Goal: Task Accomplishment & Management: Manage account settings

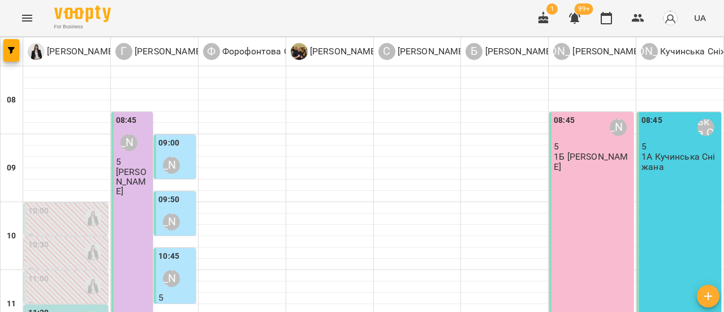
scroll to position [226, 0]
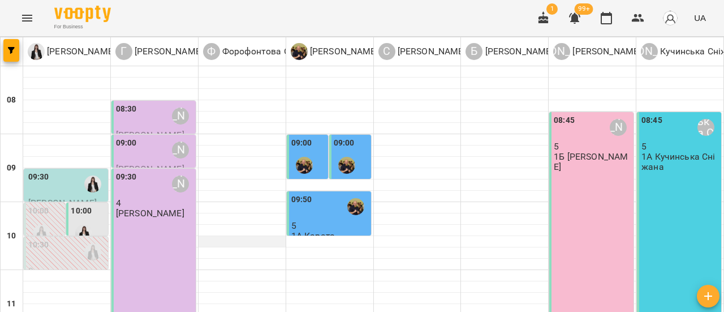
scroll to position [113, 0]
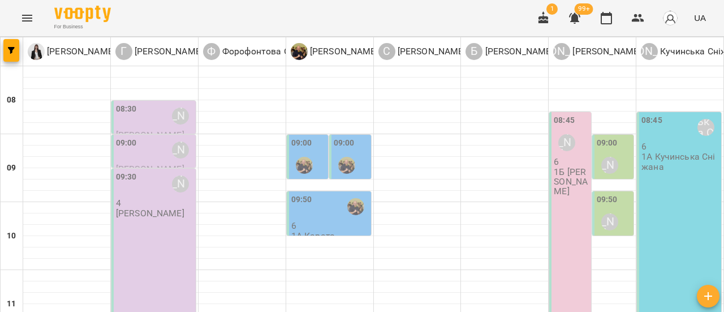
scroll to position [0, 0]
click at [131, 118] on div "08:30" at bounding box center [126, 116] width 21 height 26
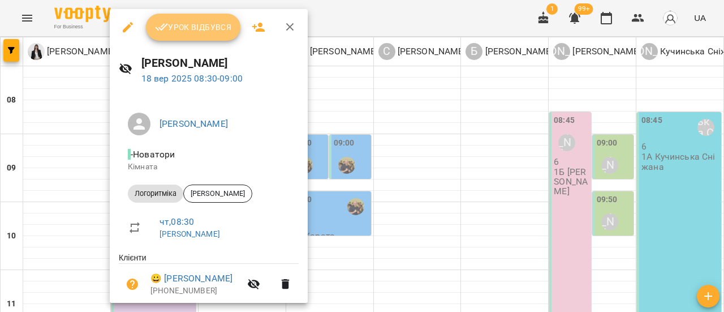
click at [195, 28] on span "Урок відбувся" at bounding box center [193, 27] width 77 height 14
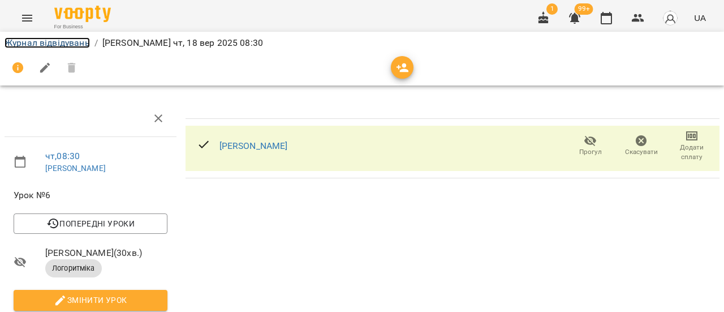
click at [69, 44] on link "Журнал відвідувань" at bounding box center [47, 42] width 85 height 11
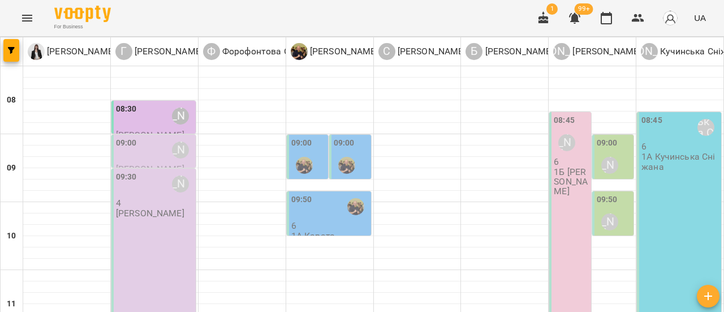
click at [162, 150] on div "09:00 [PERSON_NAME]" at bounding box center [155, 150] width 78 height 26
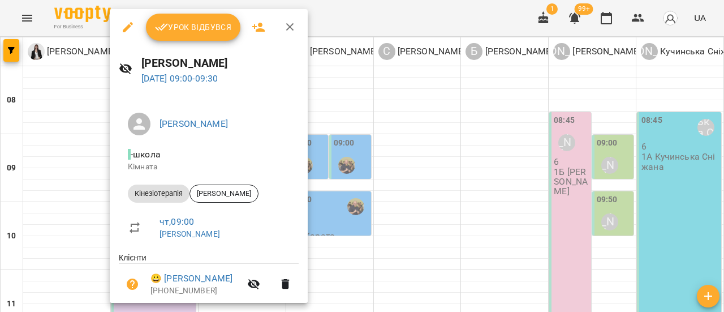
click at [188, 33] on span "Урок відбувся" at bounding box center [193, 27] width 77 height 14
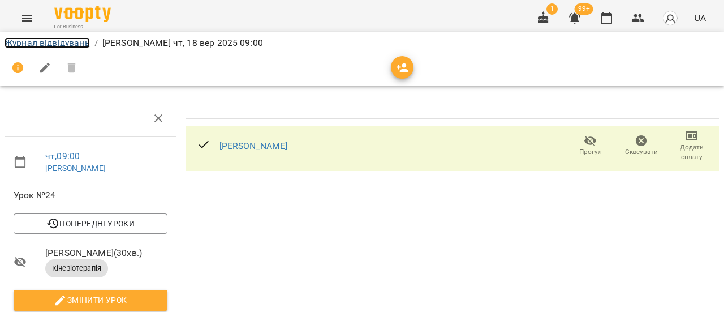
click at [29, 40] on link "Журнал відвідувань" at bounding box center [47, 42] width 85 height 11
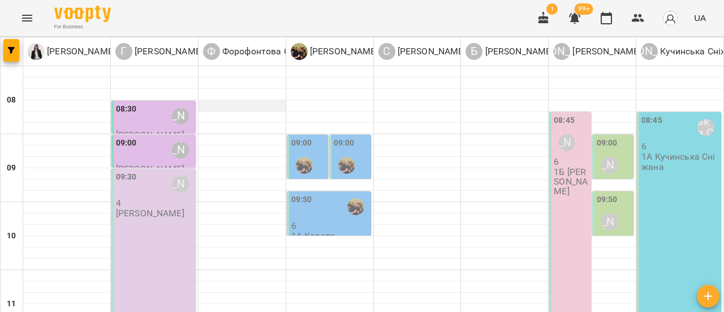
scroll to position [57, 0]
click at [141, 171] on div "09:30 [PERSON_NAME]" at bounding box center [155, 184] width 78 height 26
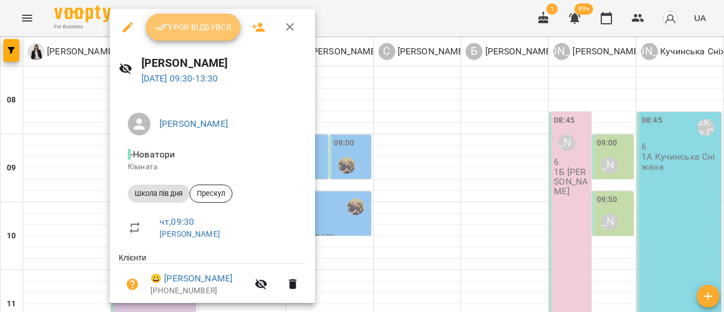
click at [196, 23] on span "Урок відбувся" at bounding box center [193, 27] width 77 height 14
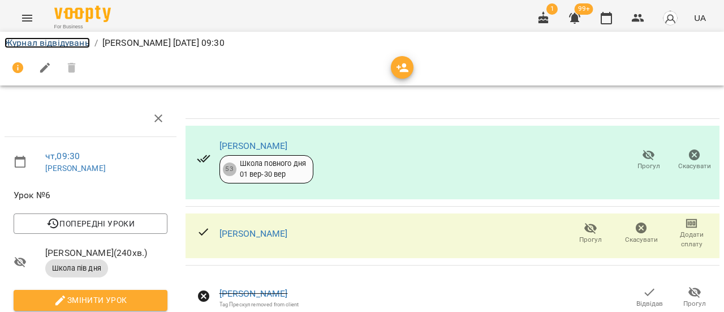
click at [62, 44] on link "Журнал відвідувань" at bounding box center [47, 42] width 85 height 11
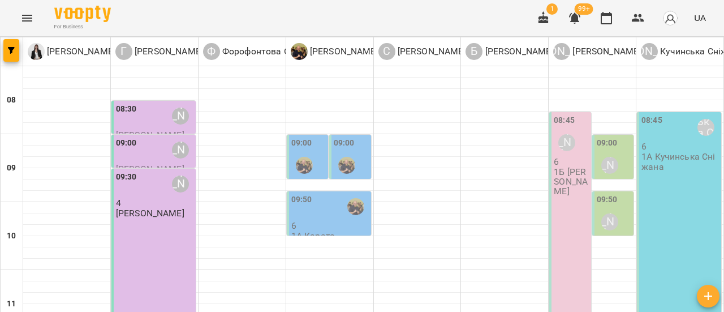
click at [306, 155] on div at bounding box center [304, 165] width 26 height 26
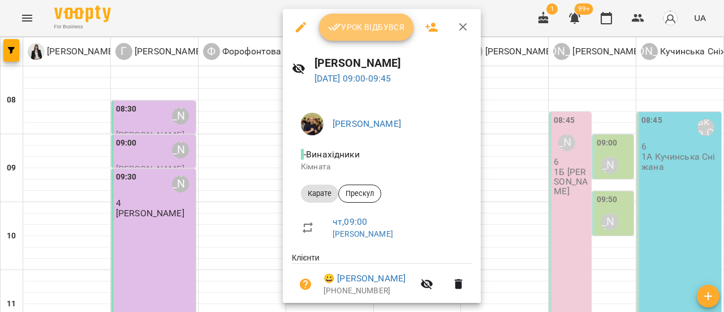
click at [371, 27] on span "Урок відбувся" at bounding box center [366, 27] width 77 height 14
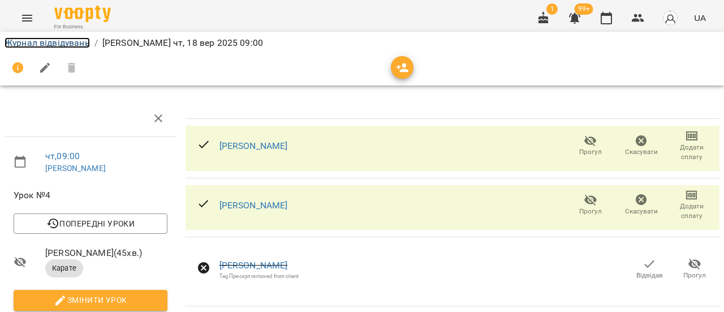
click at [67, 44] on link "Журнал відвідувань" at bounding box center [47, 42] width 85 height 11
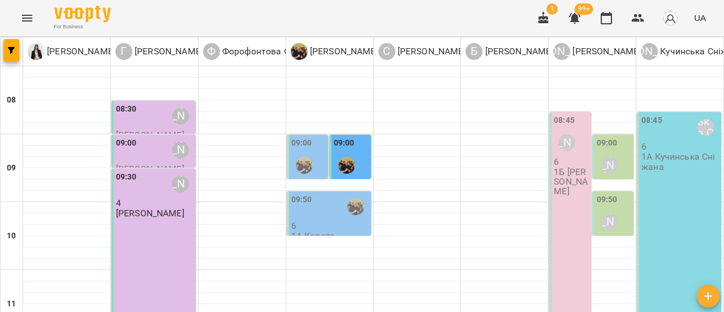
click at [298, 150] on div "09:00" at bounding box center [301, 144] width 21 height 15
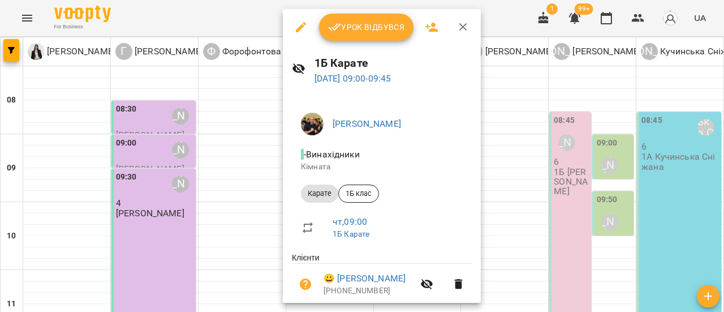
click at [359, 31] on span "Урок відбувся" at bounding box center [366, 27] width 77 height 14
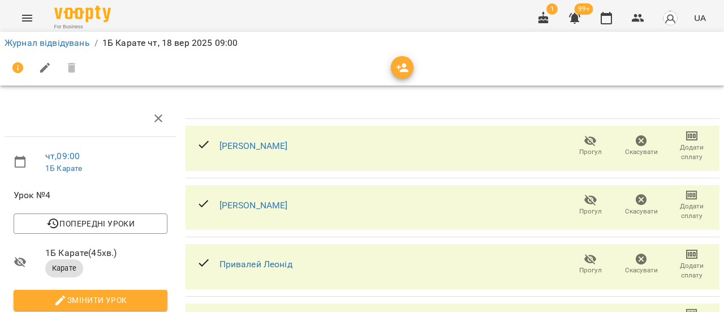
click at [584, 145] on icon "button" at bounding box center [591, 141] width 14 height 14
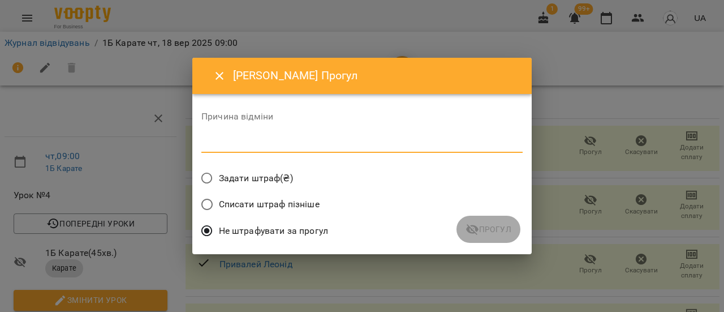
click at [234, 145] on textarea at bounding box center [361, 143] width 321 height 11
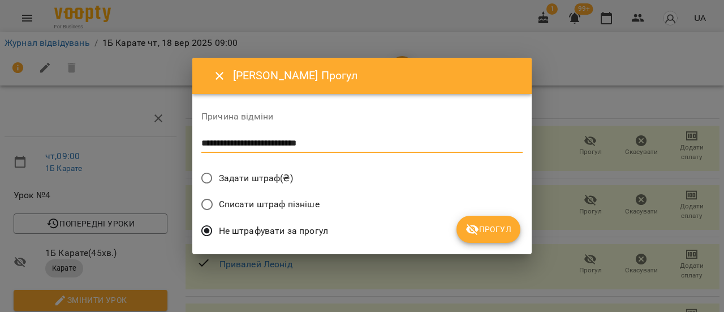
type textarea "**********"
click at [505, 222] on span "Прогул" at bounding box center [489, 229] width 46 height 14
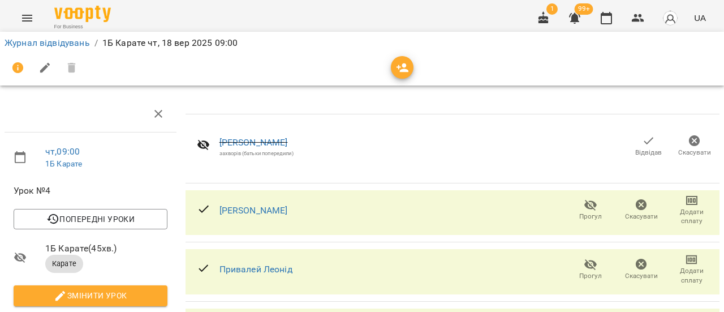
scroll to position [216, 0]
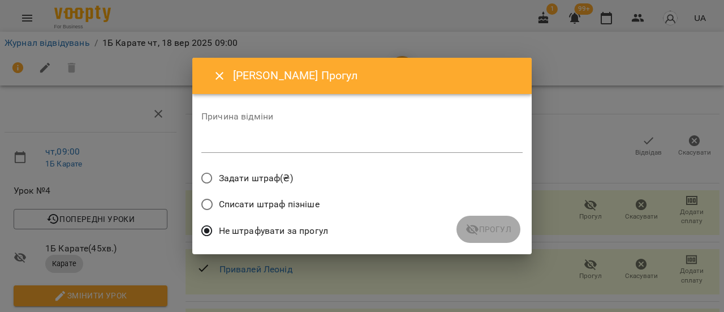
click at [275, 143] on textarea at bounding box center [361, 143] width 321 height 11
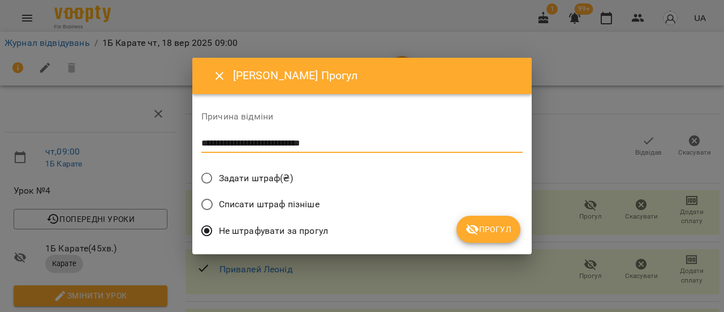
type textarea "**********"
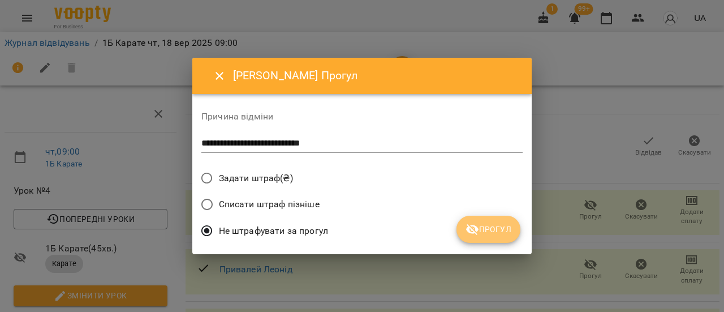
click at [498, 230] on span "Прогул" at bounding box center [489, 229] width 46 height 14
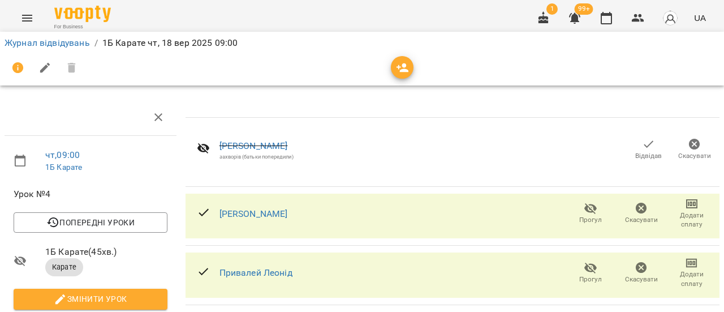
scroll to position [0, 0]
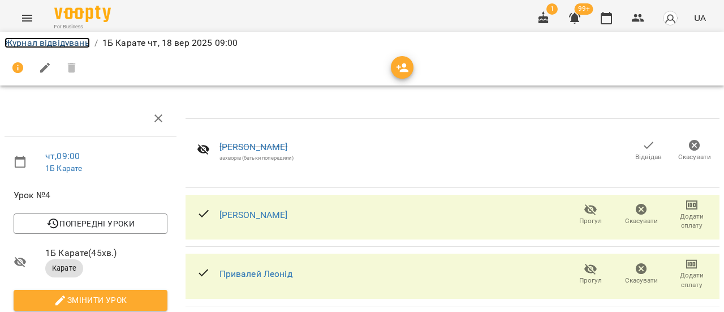
click at [65, 45] on link "Журнал відвідувань" at bounding box center [47, 42] width 85 height 11
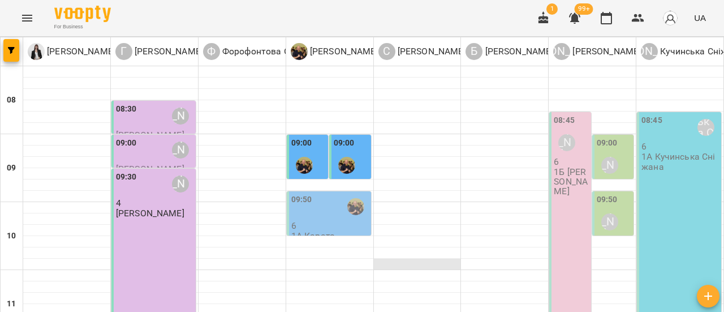
scroll to position [113, 0]
click at [330, 193] on div "09:50" at bounding box center [330, 206] width 78 height 26
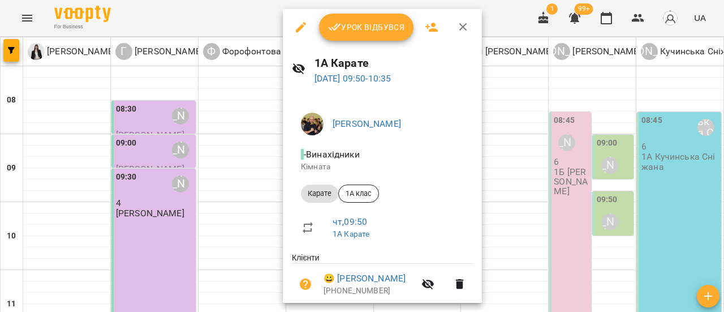
click at [376, 31] on span "Урок відбувся" at bounding box center [366, 27] width 77 height 14
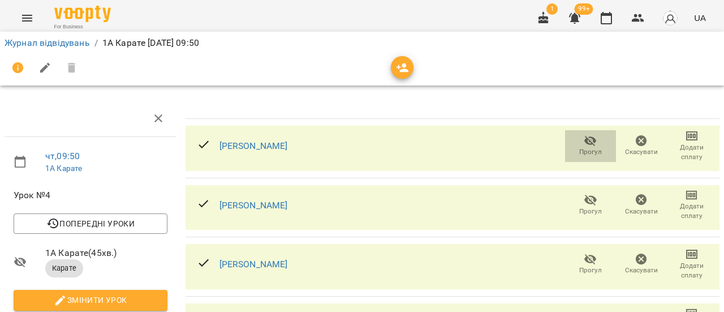
click at [584, 146] on icon "button" at bounding box center [591, 141] width 14 height 14
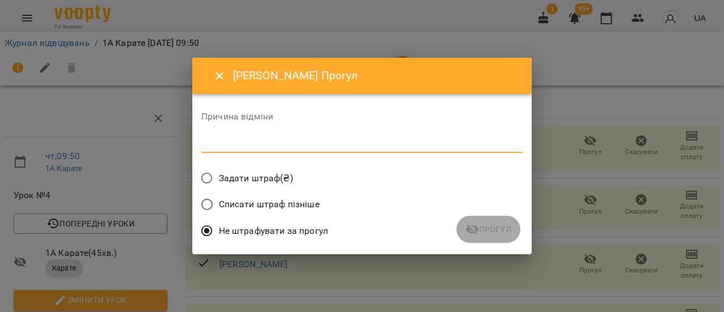
click at [239, 147] on textarea at bounding box center [361, 143] width 321 height 11
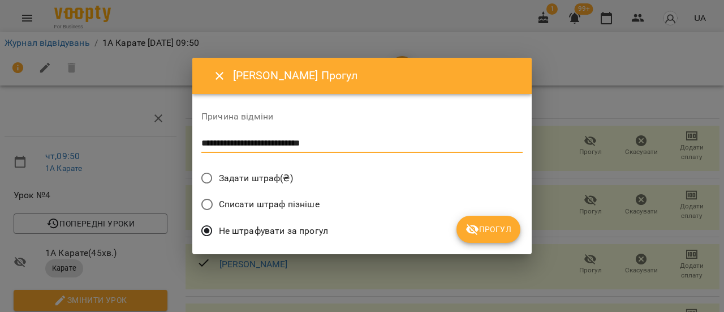
type textarea "**********"
click at [514, 231] on button "Прогул" at bounding box center [489, 229] width 64 height 27
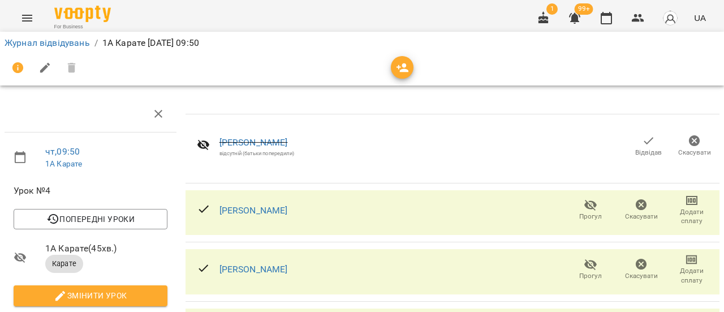
scroll to position [113, 0]
click at [584, 257] on icon "button" at bounding box center [591, 264] width 14 height 14
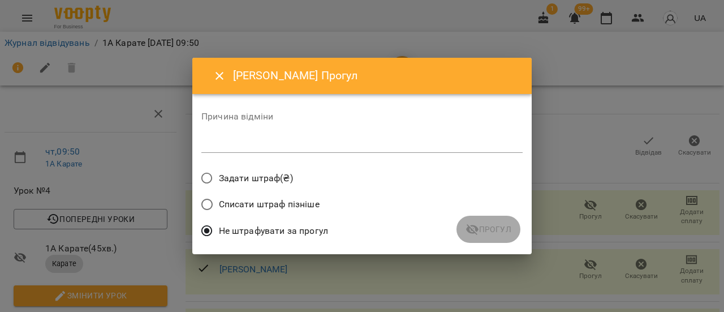
click at [299, 150] on div "*" at bounding box center [361, 144] width 321 height 18
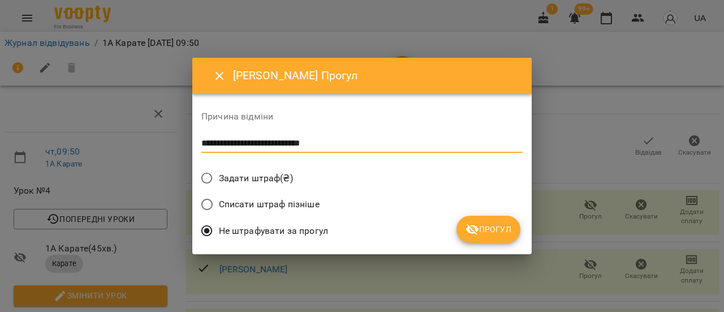
type textarea "**********"
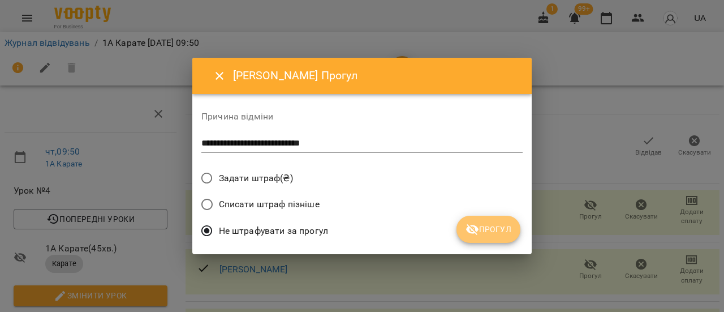
click at [480, 228] on span "Прогул" at bounding box center [489, 229] width 46 height 14
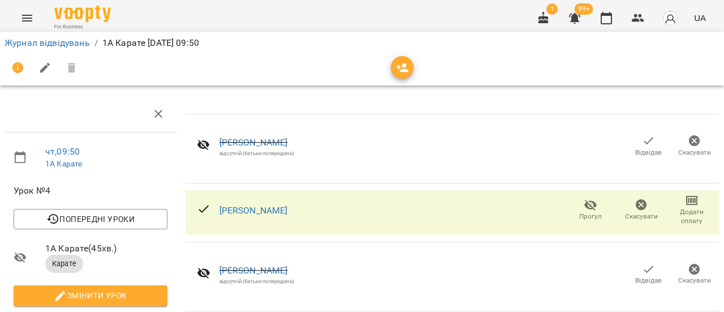
scroll to position [170, 0]
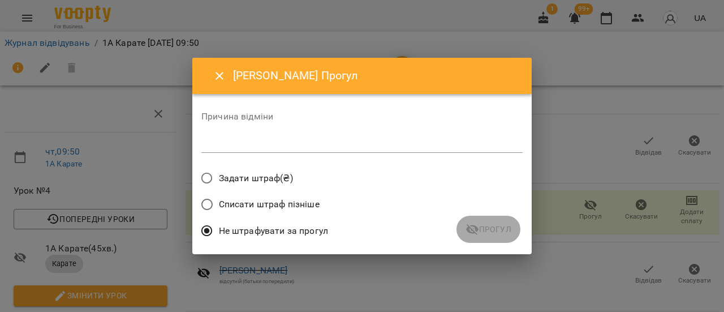
click at [315, 143] on textarea at bounding box center [361, 143] width 321 height 11
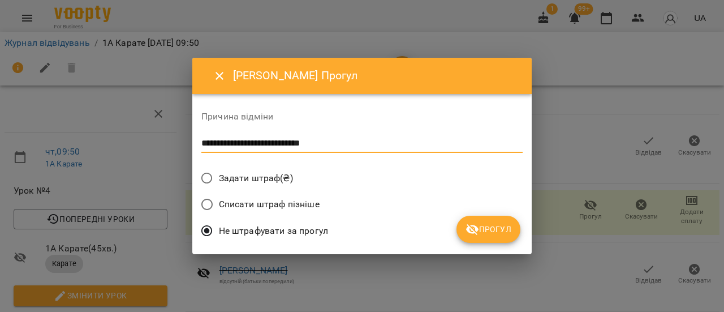
type textarea "**********"
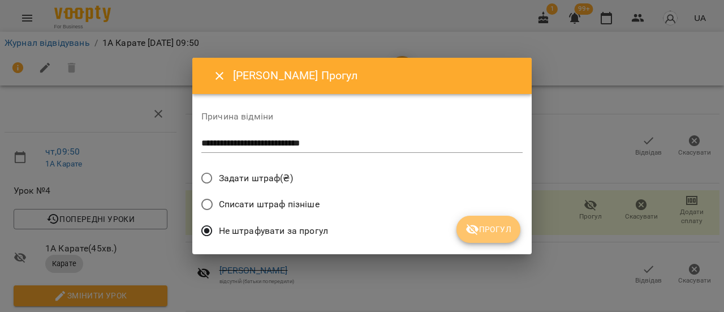
click at [498, 230] on span "Прогул" at bounding box center [489, 229] width 46 height 14
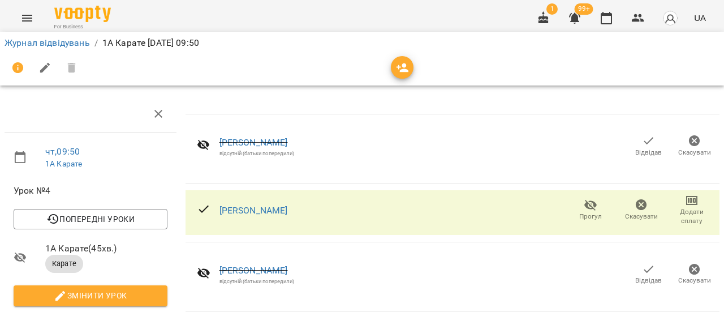
scroll to position [216, 0]
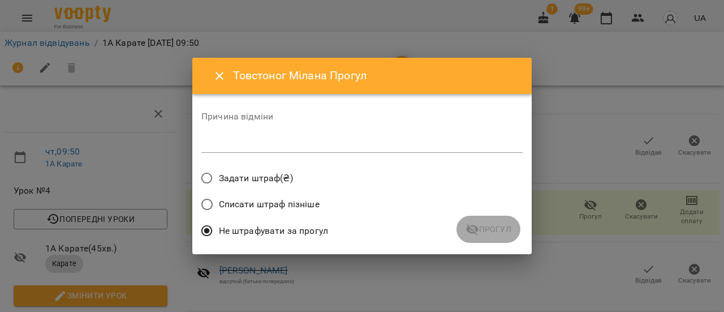
click at [306, 146] on textarea at bounding box center [361, 143] width 321 height 11
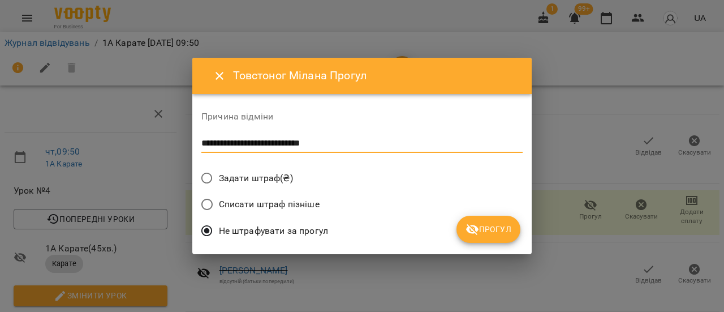
type textarea "**********"
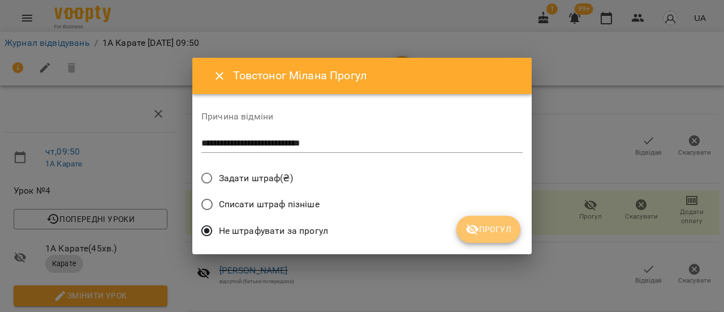
click at [498, 233] on span "Прогул" at bounding box center [489, 229] width 46 height 14
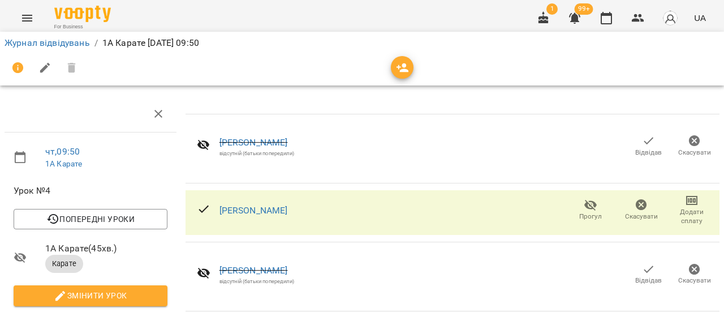
scroll to position [217, 0]
click at [44, 46] on link "Журнал відвідувань" at bounding box center [47, 42] width 85 height 11
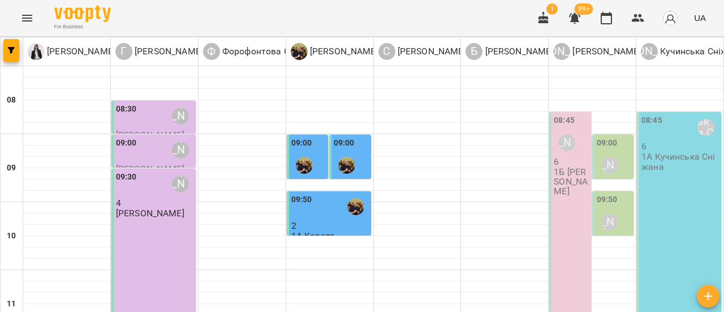
click at [576, 152] on div "08:45 [PERSON_NAME]" at bounding box center [571, 134] width 35 height 41
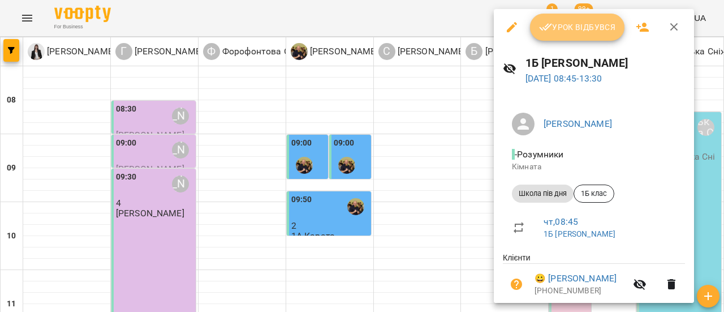
click at [590, 29] on span "Урок відбувся" at bounding box center [577, 27] width 77 height 14
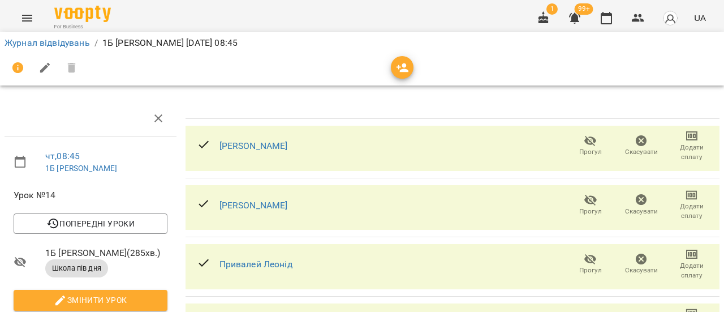
click at [575, 143] on span "Прогул" at bounding box center [590, 145] width 37 height 23
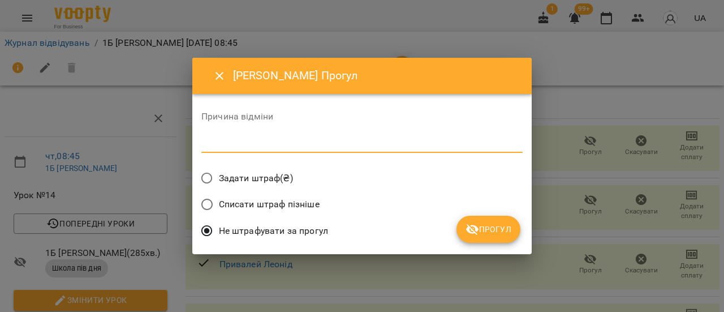
click at [332, 140] on textarea at bounding box center [361, 143] width 321 height 11
type textarea "**********"
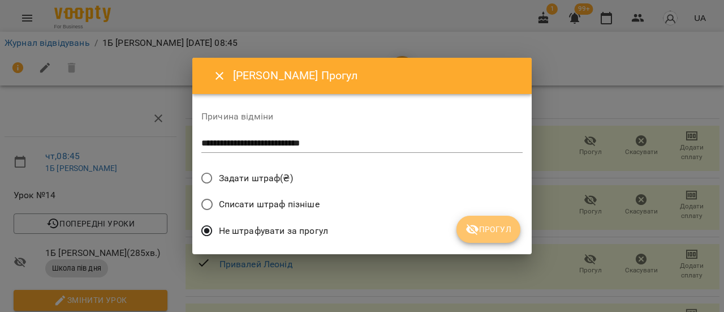
click at [497, 227] on span "Прогул" at bounding box center [489, 229] width 46 height 14
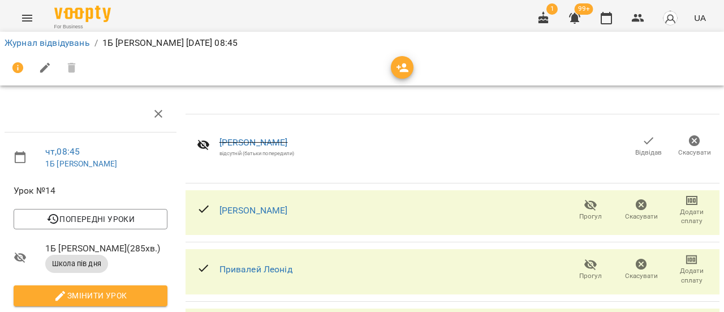
scroll to position [230, 0]
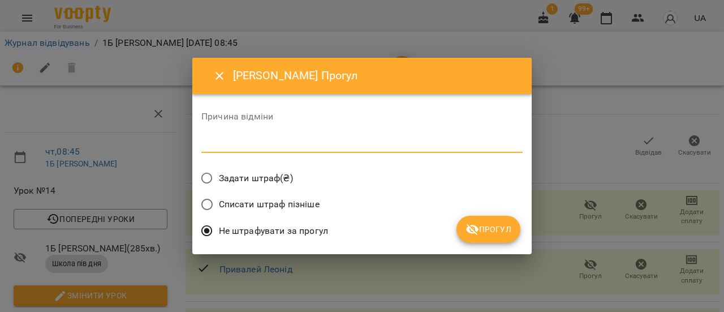
drag, startPoint x: 277, startPoint y: 146, endPoint x: 402, endPoint y: 159, distance: 125.7
click at [281, 146] on textarea at bounding box center [361, 143] width 321 height 11
type textarea "**********"
click at [505, 227] on span "Прогул" at bounding box center [489, 229] width 46 height 14
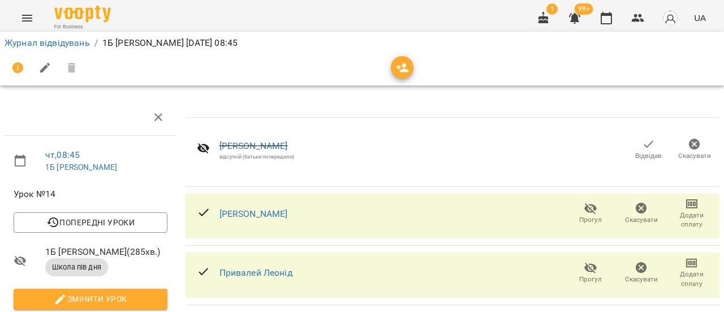
scroll to position [0, 0]
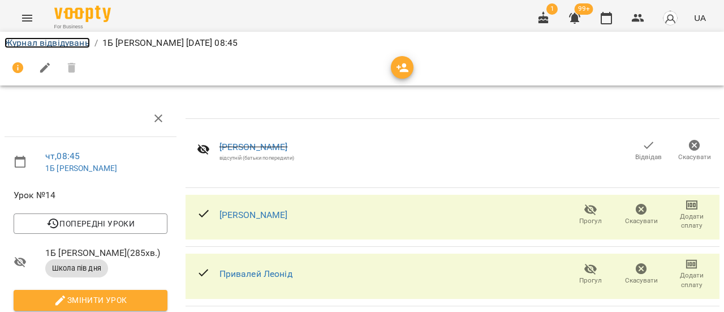
click at [69, 44] on link "Журнал відвідувань" at bounding box center [47, 42] width 85 height 11
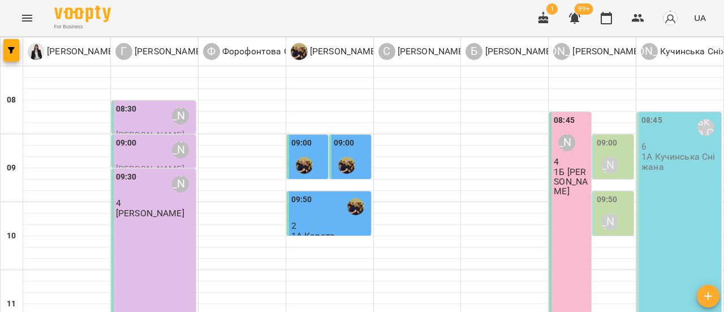
click at [617, 153] on div "09:00 [PERSON_NAME]" at bounding box center [614, 157] width 35 height 41
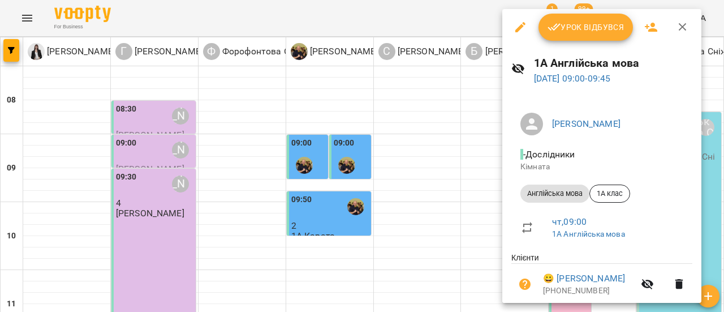
click at [614, 28] on span "Урок відбувся" at bounding box center [586, 27] width 77 height 14
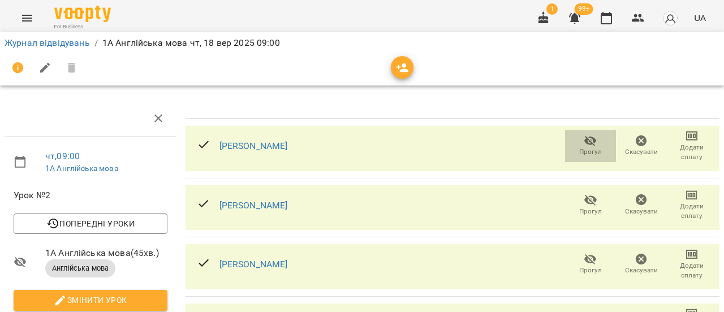
click at [582, 148] on span "Прогул" at bounding box center [590, 152] width 23 height 10
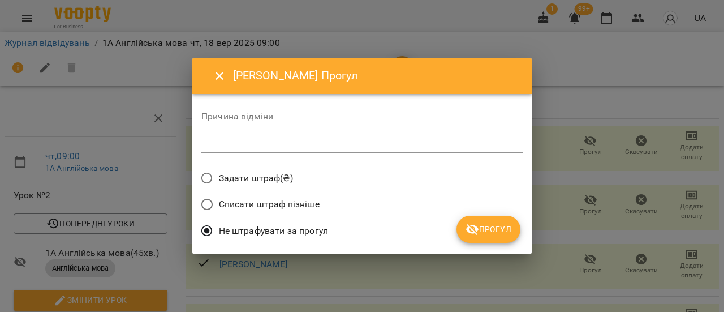
click at [269, 145] on textarea at bounding box center [361, 143] width 321 height 11
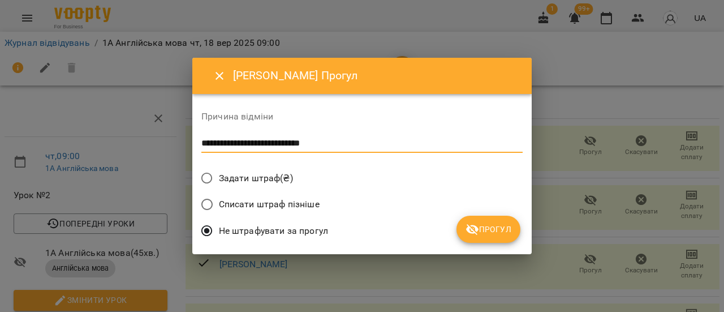
type textarea "**********"
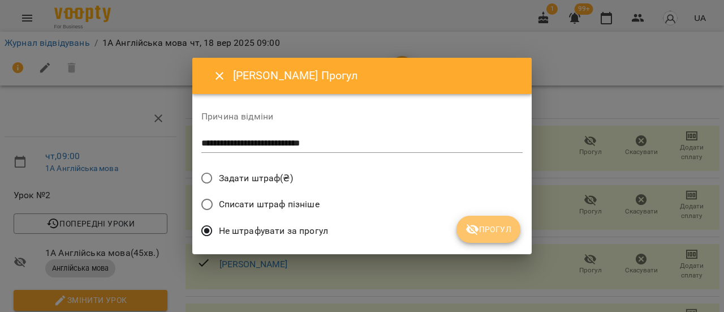
click at [507, 234] on span "Прогул" at bounding box center [489, 229] width 46 height 14
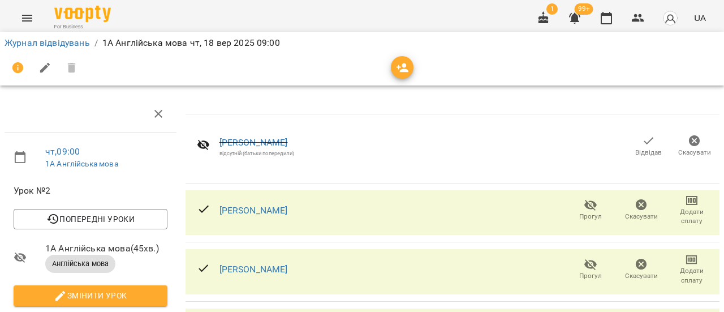
scroll to position [113, 0]
click at [586, 257] on icon "button" at bounding box center [591, 264] width 14 height 14
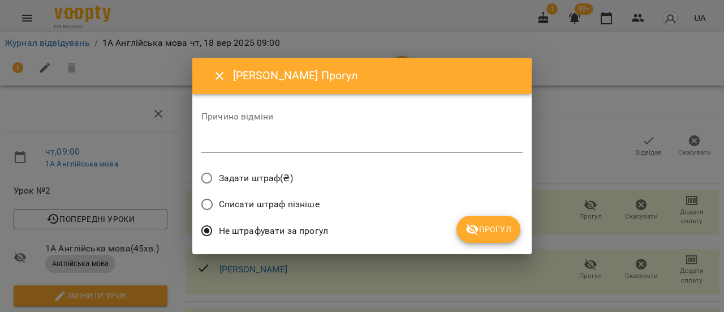
click at [245, 146] on textarea at bounding box center [361, 143] width 321 height 11
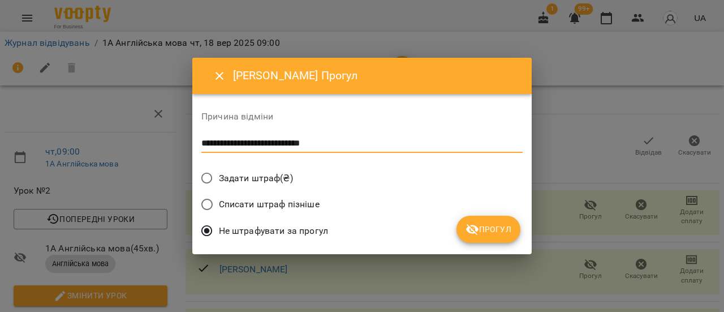
type textarea "**********"
click at [505, 229] on span "Прогул" at bounding box center [489, 229] width 46 height 14
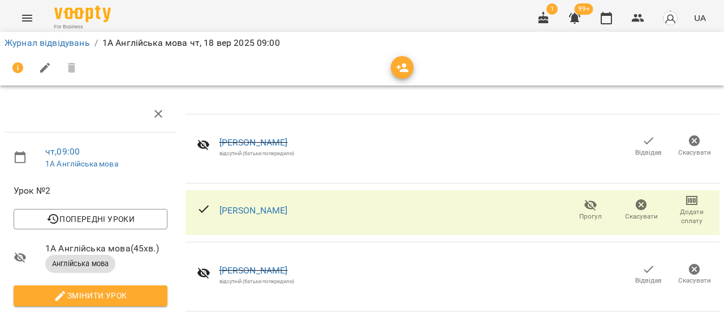
scroll to position [170, 0]
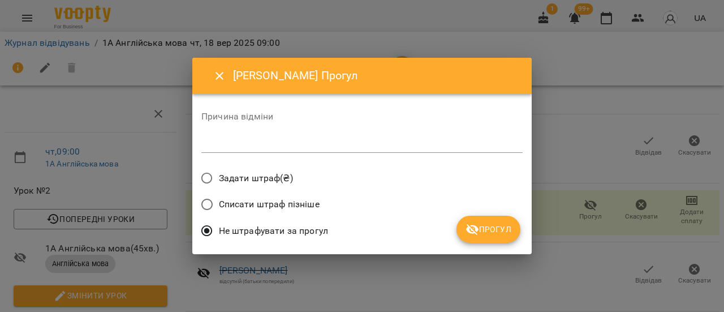
click at [342, 141] on textarea at bounding box center [361, 143] width 321 height 11
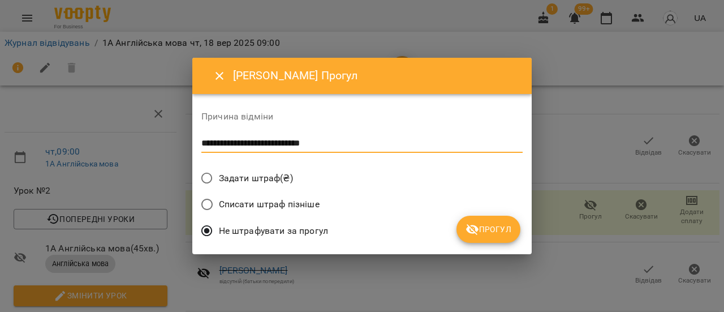
type textarea "**********"
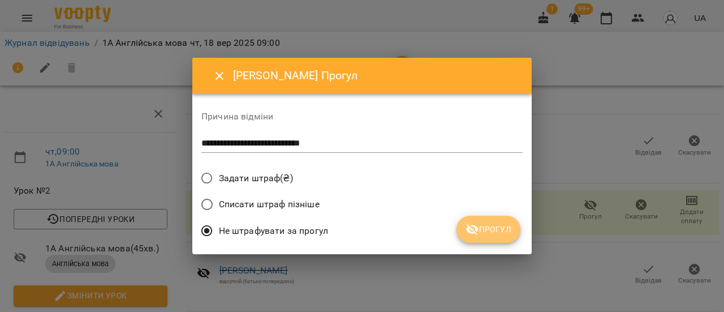
click at [494, 228] on span "Прогул" at bounding box center [489, 229] width 46 height 14
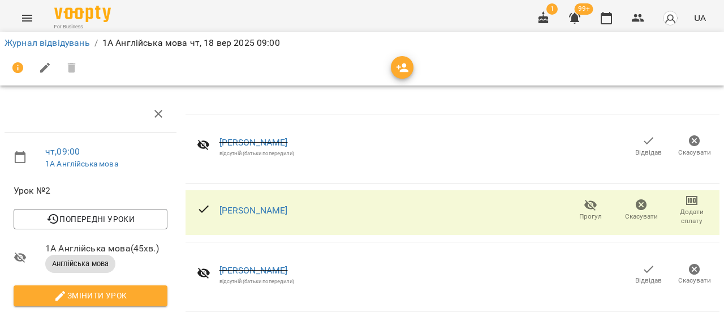
scroll to position [216, 0]
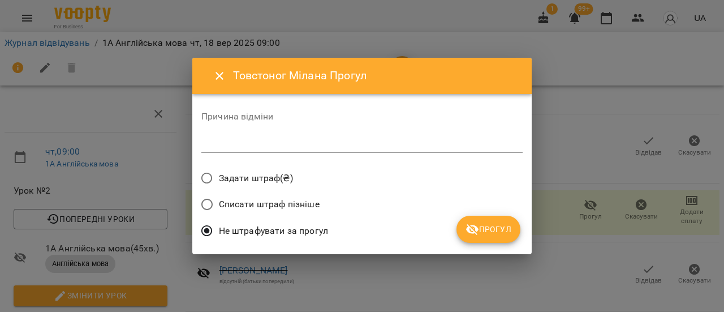
click at [282, 144] on textarea at bounding box center [361, 143] width 321 height 11
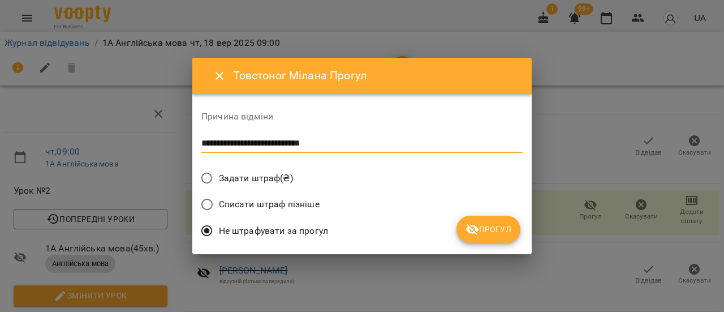
type textarea "**********"
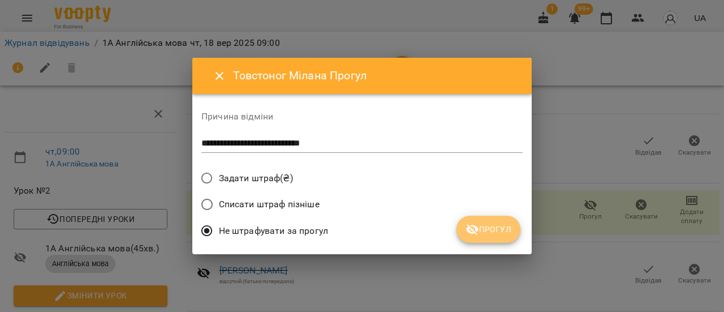
click at [478, 222] on icon "submit" at bounding box center [473, 229] width 14 height 14
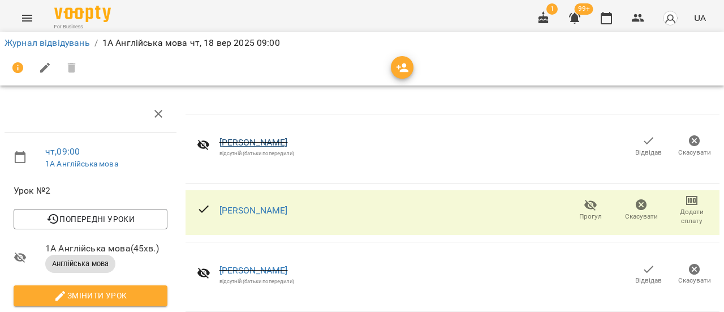
scroll to position [0, 0]
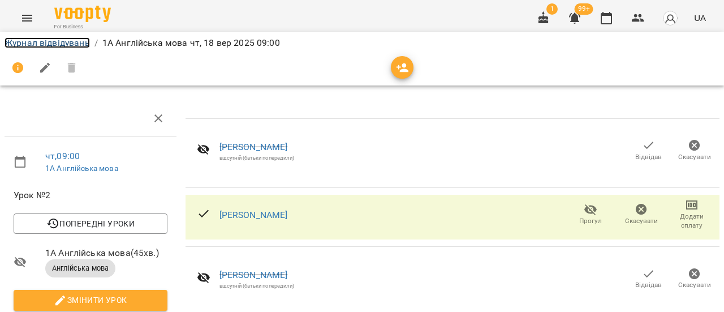
click at [38, 41] on link "Журнал відвідувань" at bounding box center [47, 42] width 85 height 11
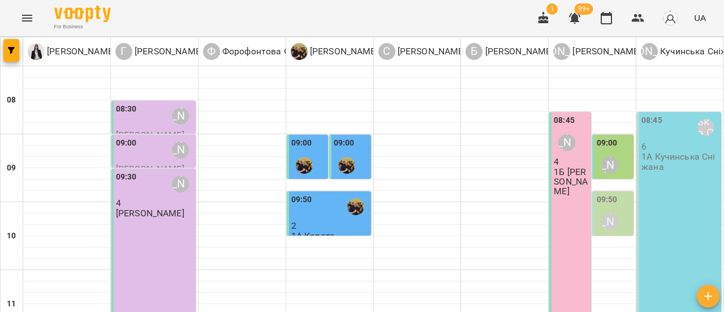
scroll to position [57, 0]
click at [617, 193] on div "09:50 [PERSON_NAME]" at bounding box center [614, 213] width 35 height 41
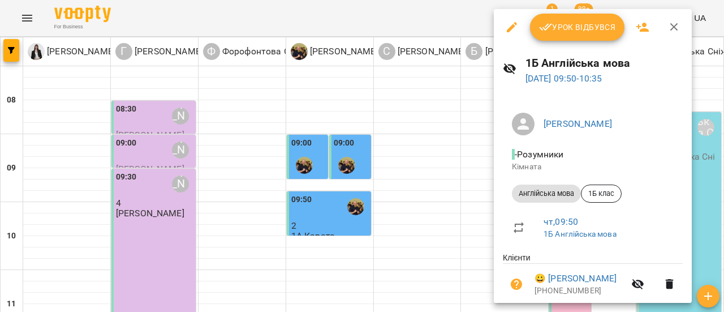
click at [596, 28] on span "Урок відбувся" at bounding box center [577, 27] width 77 height 14
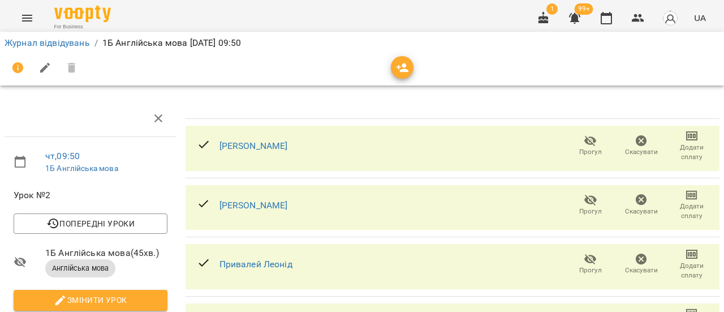
click at [585, 142] on icon "button" at bounding box center [591, 141] width 14 height 14
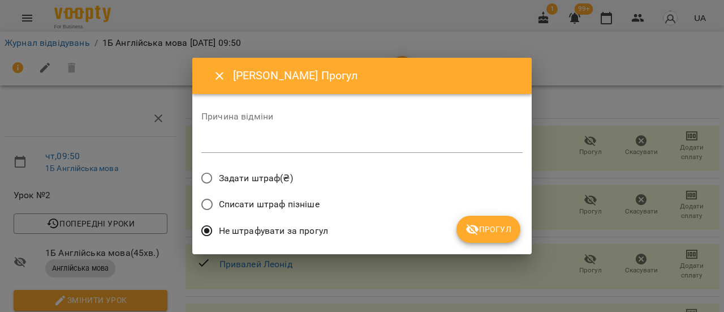
drag, startPoint x: 268, startPoint y: 143, endPoint x: 384, endPoint y: 144, distance: 115.4
click at [274, 143] on textarea at bounding box center [361, 143] width 321 height 11
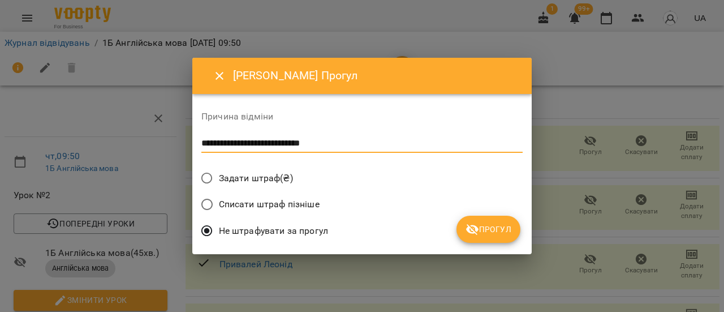
type textarea "**********"
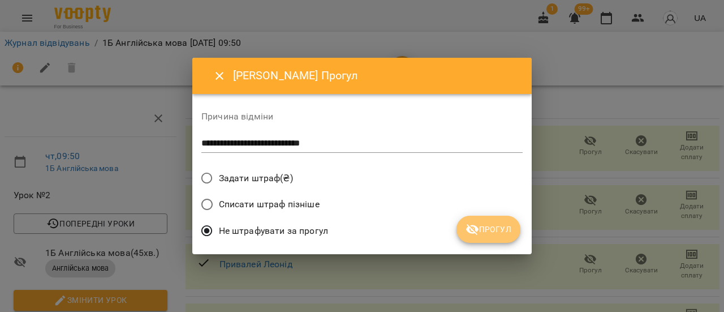
click at [512, 232] on button "Прогул" at bounding box center [489, 229] width 64 height 27
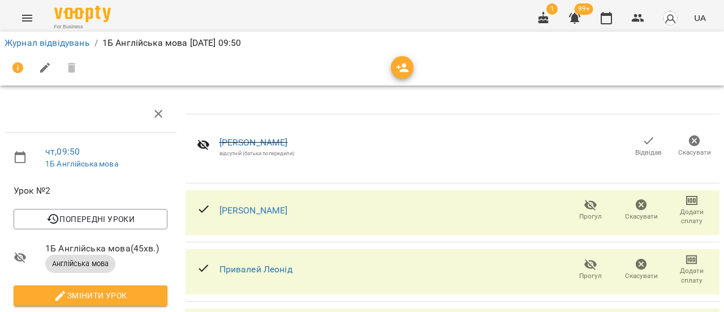
scroll to position [216, 0]
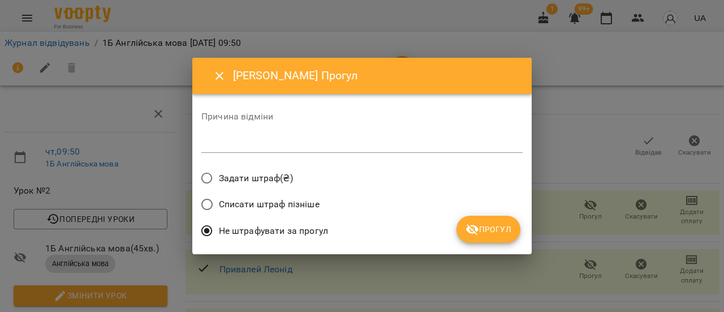
click at [249, 142] on textarea at bounding box center [361, 143] width 321 height 11
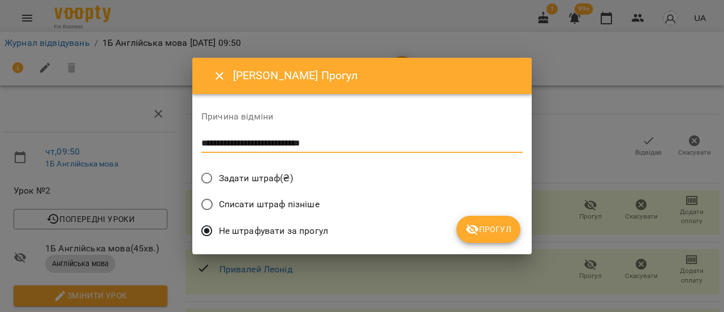
type textarea "**********"
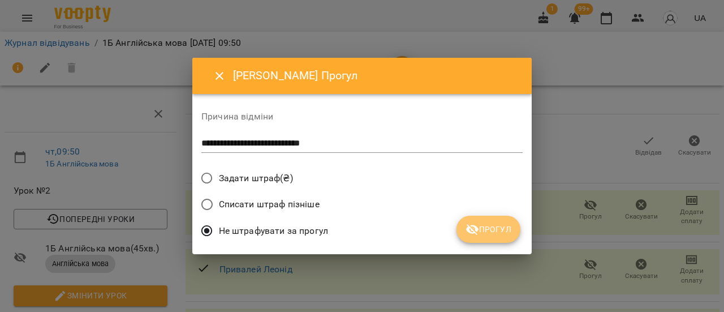
click at [484, 226] on span "Прогул" at bounding box center [489, 229] width 46 height 14
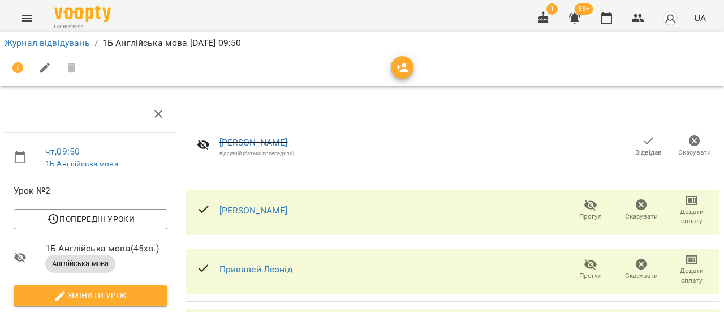
scroll to position [0, 0]
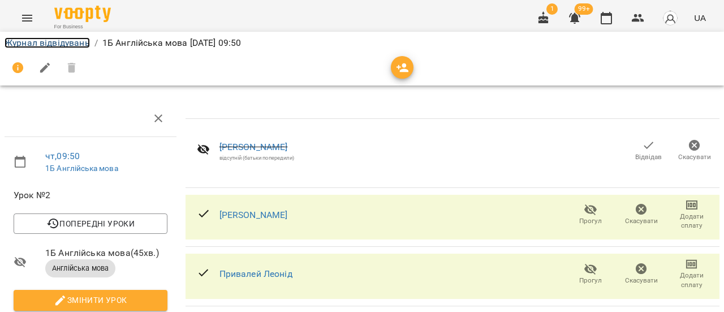
click at [64, 45] on link "Журнал відвідувань" at bounding box center [47, 42] width 85 height 11
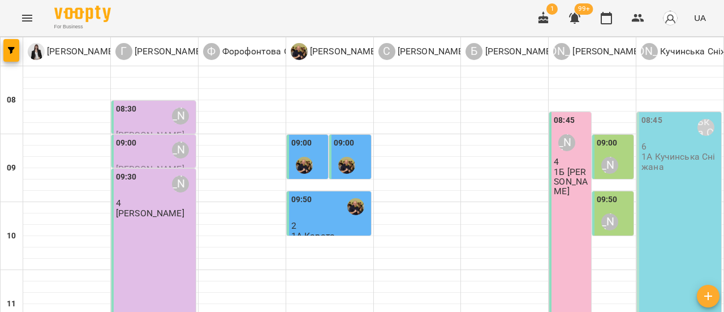
click at [673, 134] on div "08:45 [PERSON_NAME]" at bounding box center [681, 127] width 78 height 26
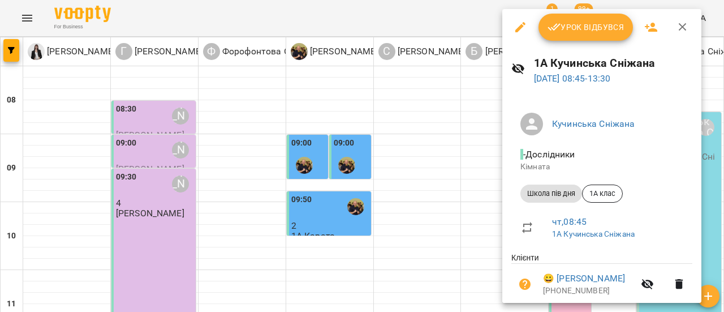
click at [600, 23] on span "Урок відбувся" at bounding box center [586, 27] width 77 height 14
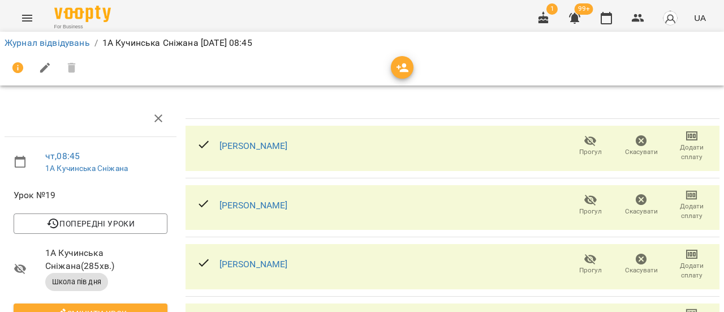
click at [584, 143] on icon "button" at bounding box center [590, 141] width 12 height 11
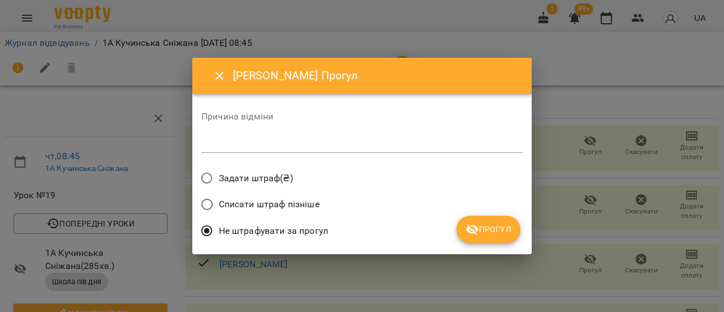
drag, startPoint x: 298, startPoint y: 140, endPoint x: 332, endPoint y: 155, distance: 37.2
click at [298, 140] on textarea at bounding box center [361, 143] width 321 height 11
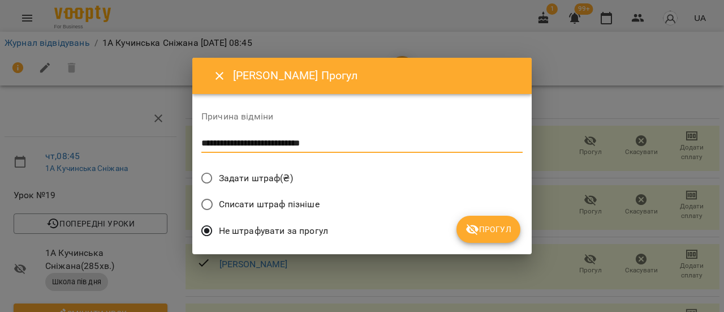
type textarea "**********"
click at [495, 235] on span "Прогул" at bounding box center [489, 229] width 46 height 14
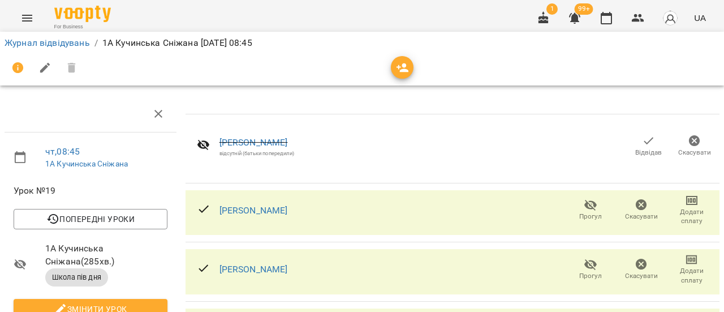
scroll to position [113, 0]
click at [587, 257] on icon "button" at bounding box center [591, 264] width 14 height 14
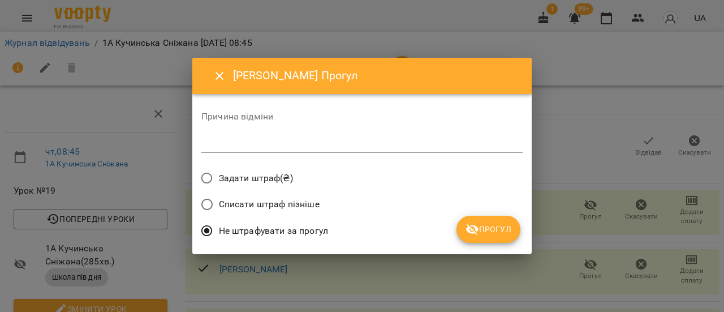
click at [300, 145] on textarea at bounding box center [361, 143] width 321 height 11
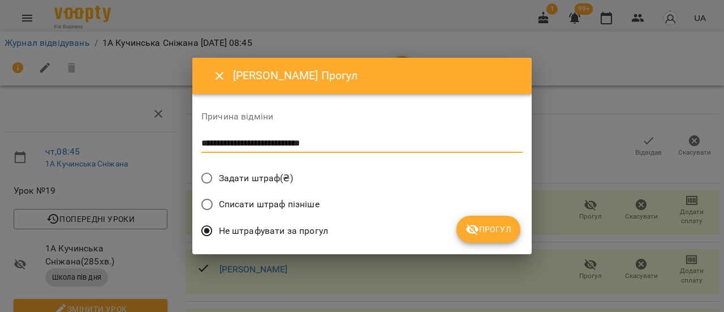
type textarea "**********"
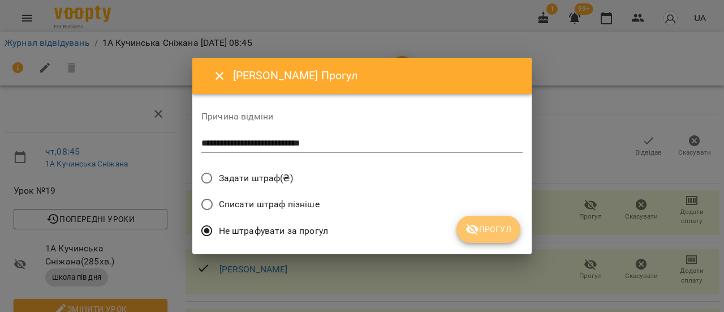
click at [496, 233] on span "Прогул" at bounding box center [489, 229] width 46 height 14
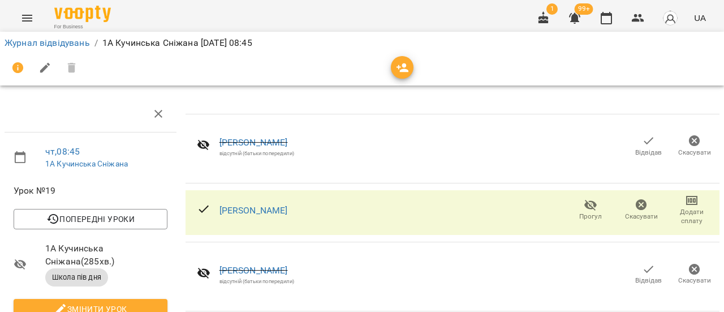
scroll to position [170, 0]
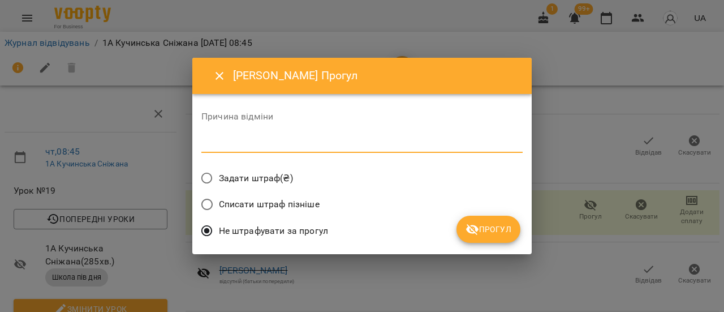
click at [256, 147] on textarea at bounding box center [361, 143] width 321 height 11
type textarea "**********"
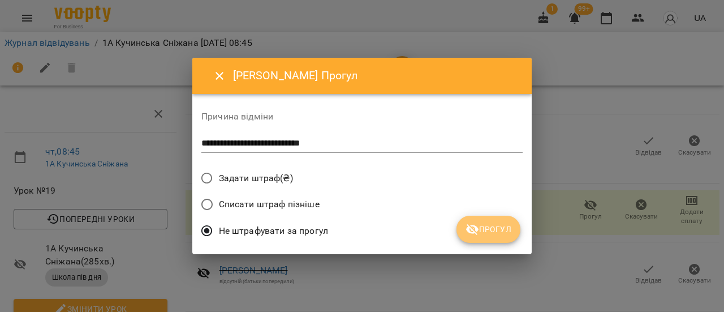
click at [499, 228] on span "Прогул" at bounding box center [489, 229] width 46 height 14
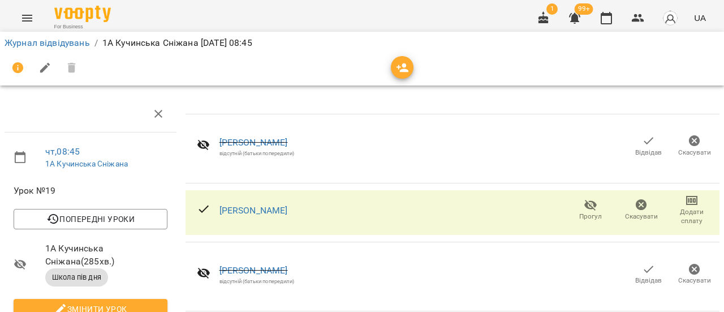
scroll to position [230, 0]
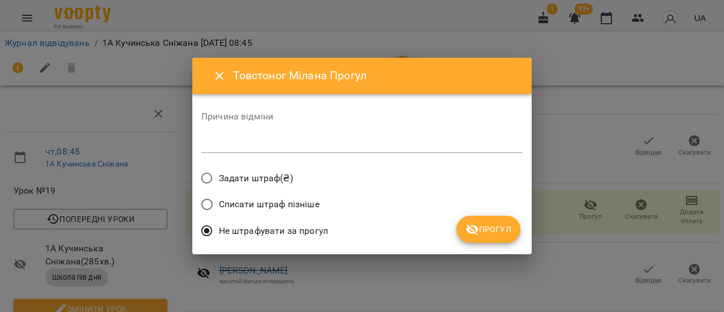
drag, startPoint x: 291, startPoint y: 148, endPoint x: 306, endPoint y: 150, distance: 15.0
click at [292, 148] on textarea at bounding box center [361, 143] width 321 height 11
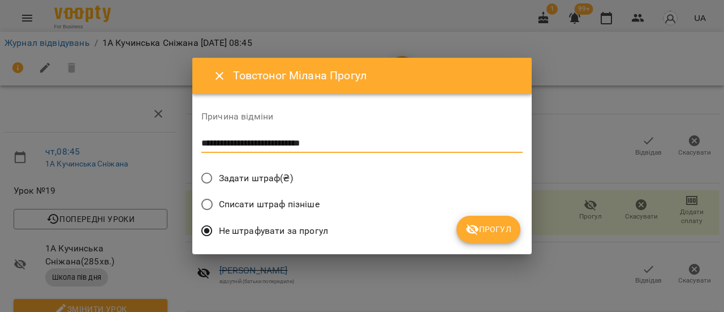
type textarea "**********"
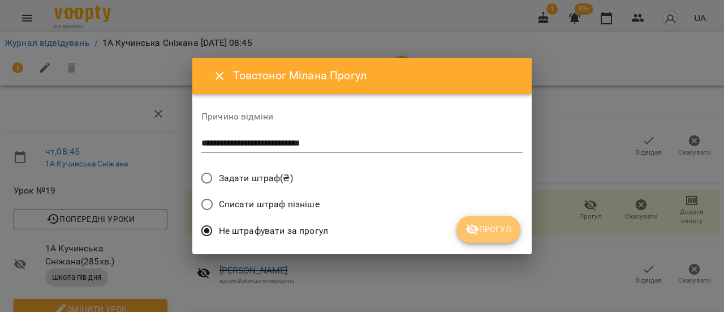
click at [501, 226] on span "Прогул" at bounding box center [489, 229] width 46 height 14
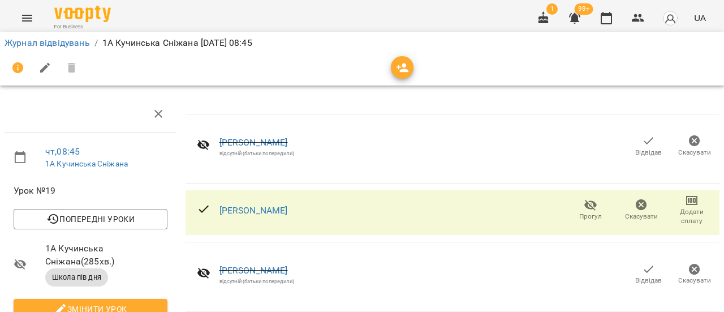
scroll to position [0, 0]
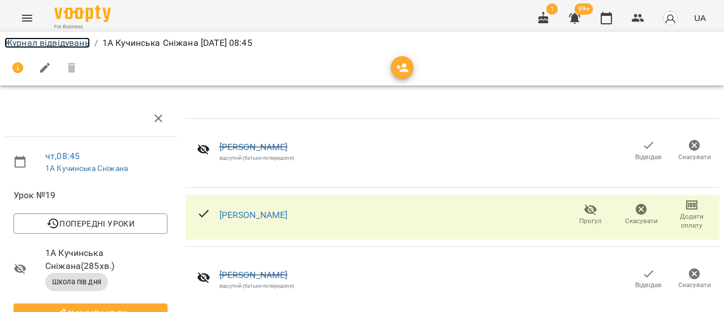
click at [45, 42] on link "Журнал відвідувань" at bounding box center [47, 42] width 85 height 11
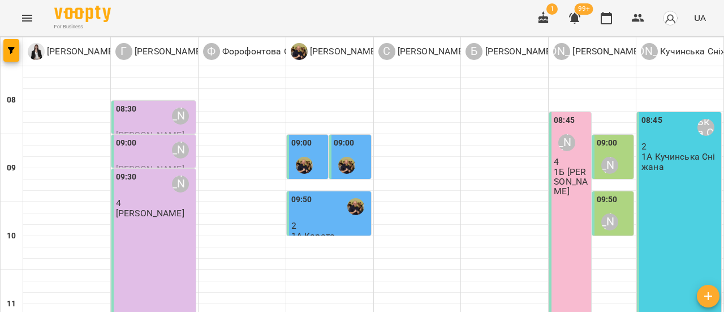
scroll to position [283, 0]
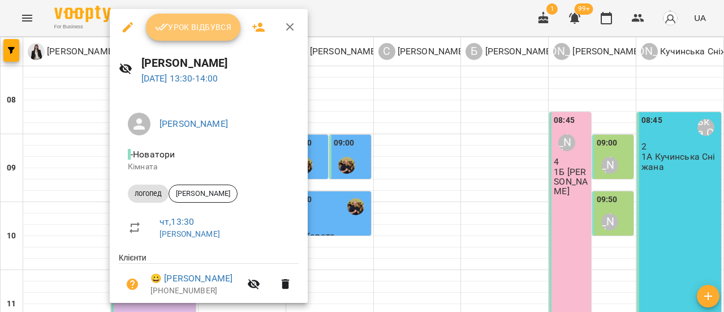
click at [186, 31] on span "Урок відбувся" at bounding box center [193, 27] width 77 height 14
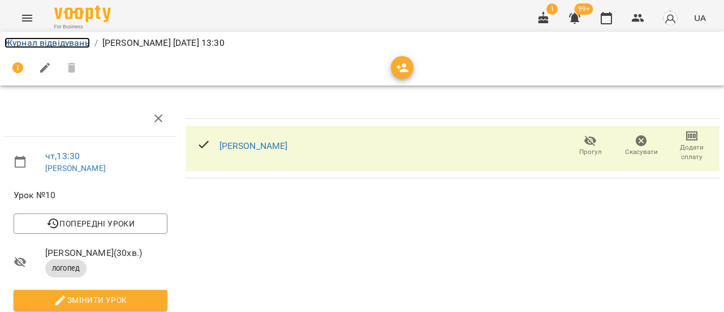
click at [75, 46] on link "Журнал відвідувань" at bounding box center [47, 42] width 85 height 11
